Goal: Task Accomplishment & Management: Manage account settings

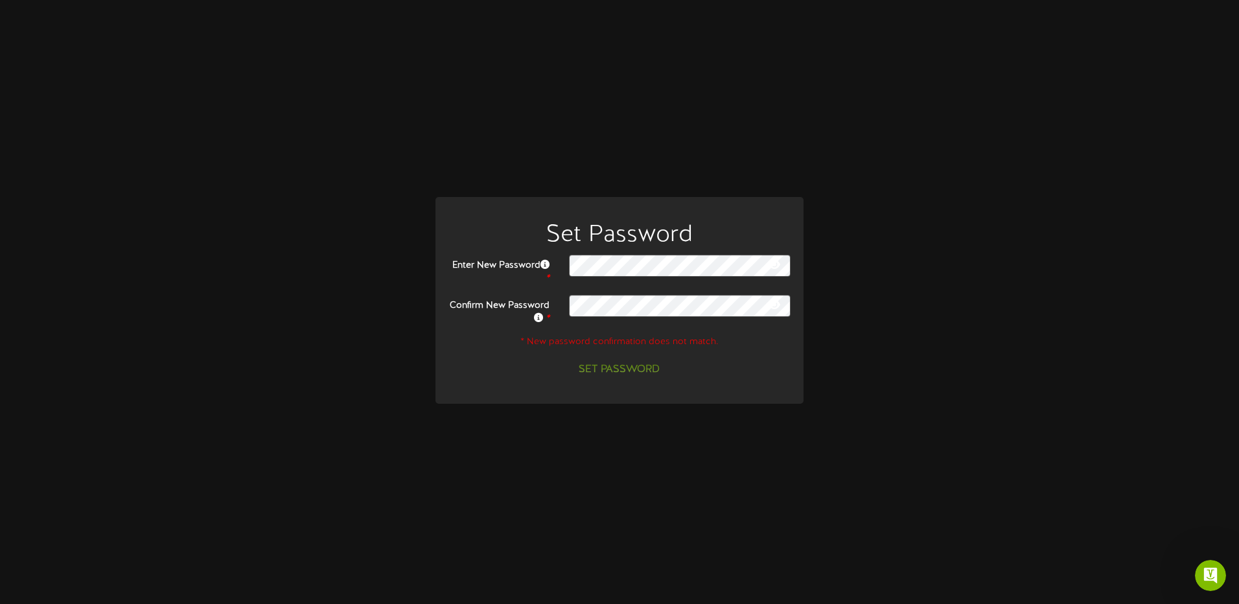
click at [776, 266] on icon at bounding box center [775, 264] width 12 height 10
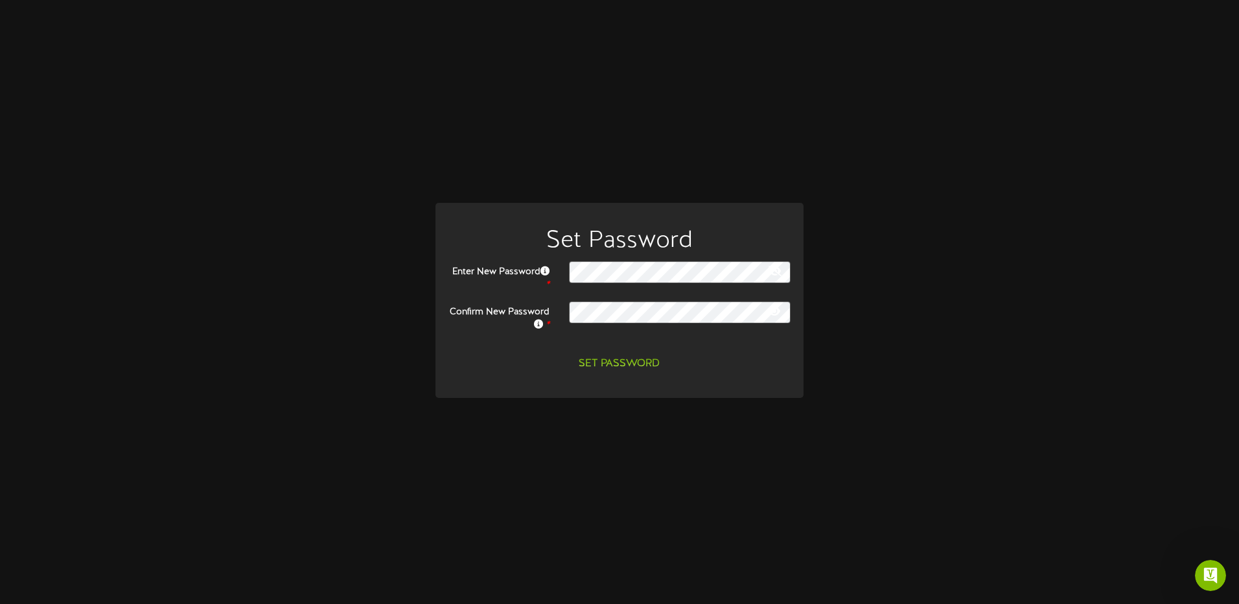
click at [774, 313] on icon at bounding box center [775, 311] width 12 height 10
click at [629, 365] on button "Set Password" at bounding box center [619, 364] width 97 height 23
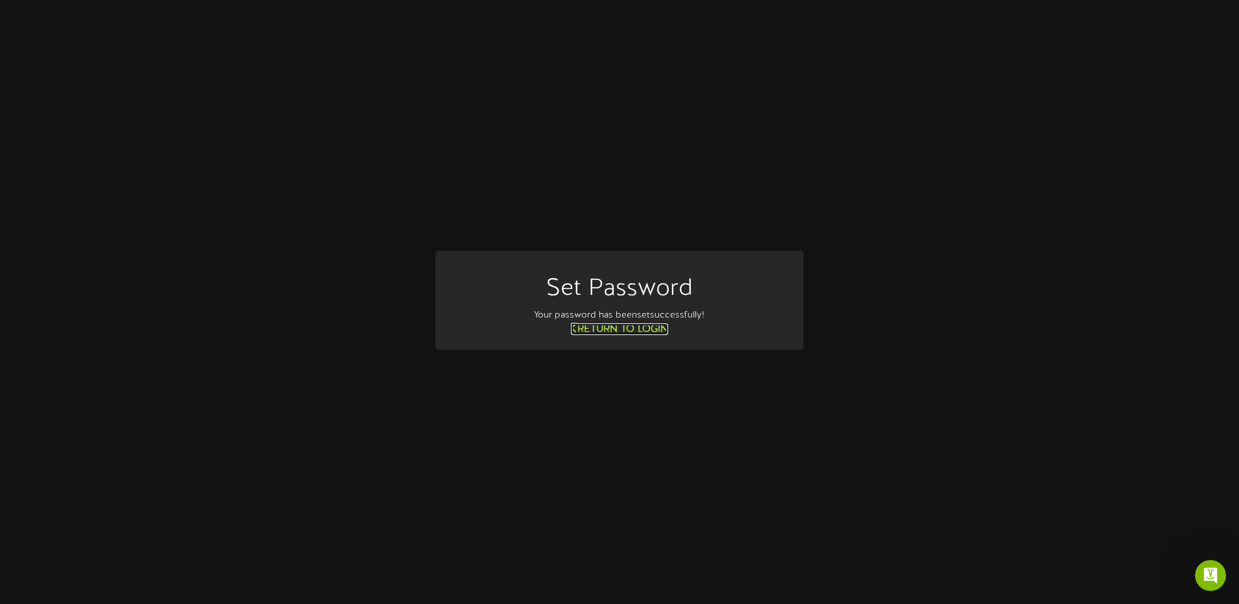
click at [609, 327] on link "Return to Login" at bounding box center [619, 329] width 97 height 12
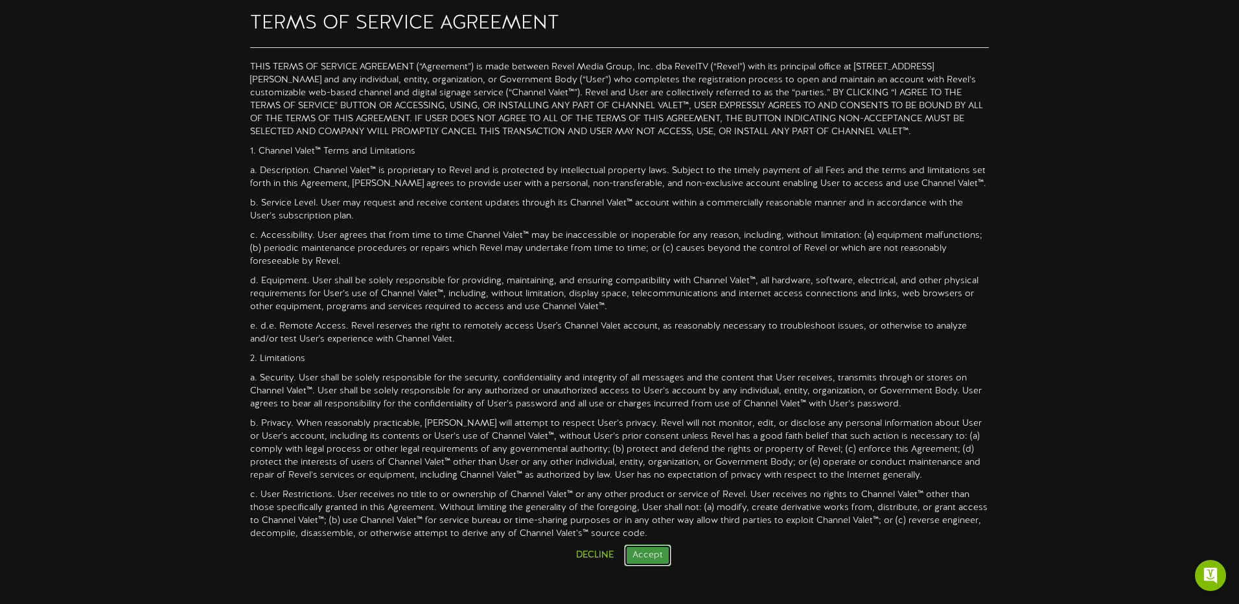
click at [645, 557] on button "Accept" at bounding box center [647, 555] width 47 height 22
